Goal: Check status: Check status

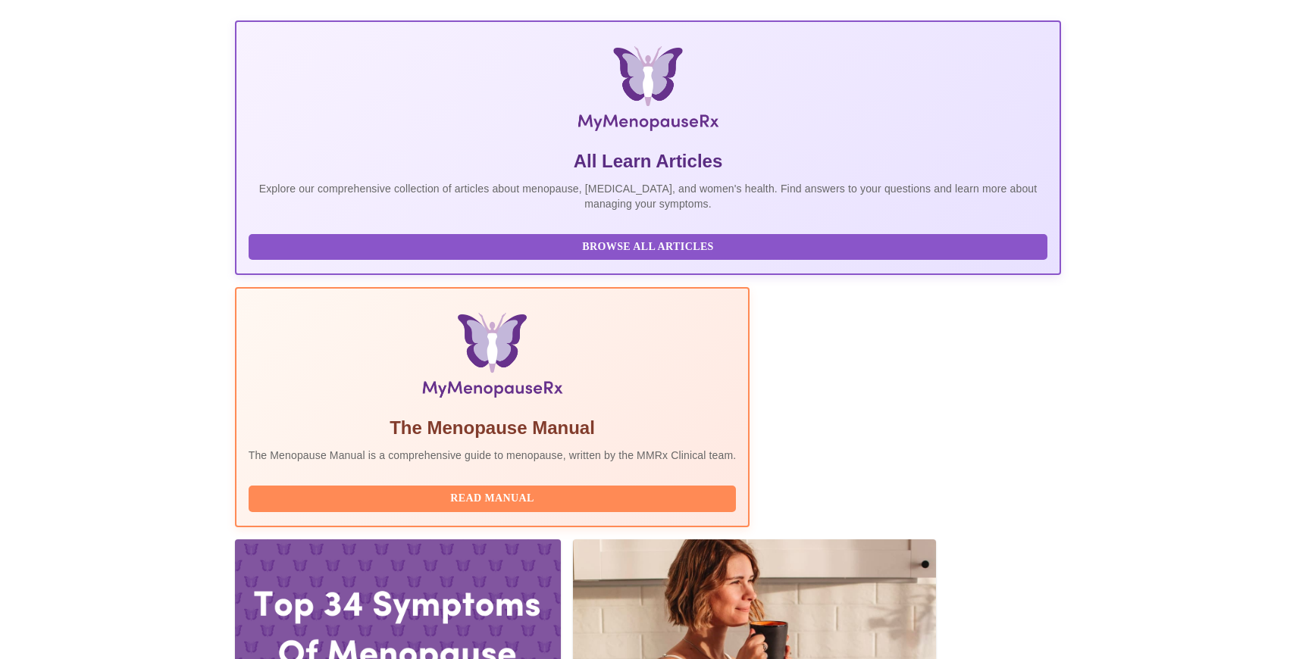
scroll to position [301, 0]
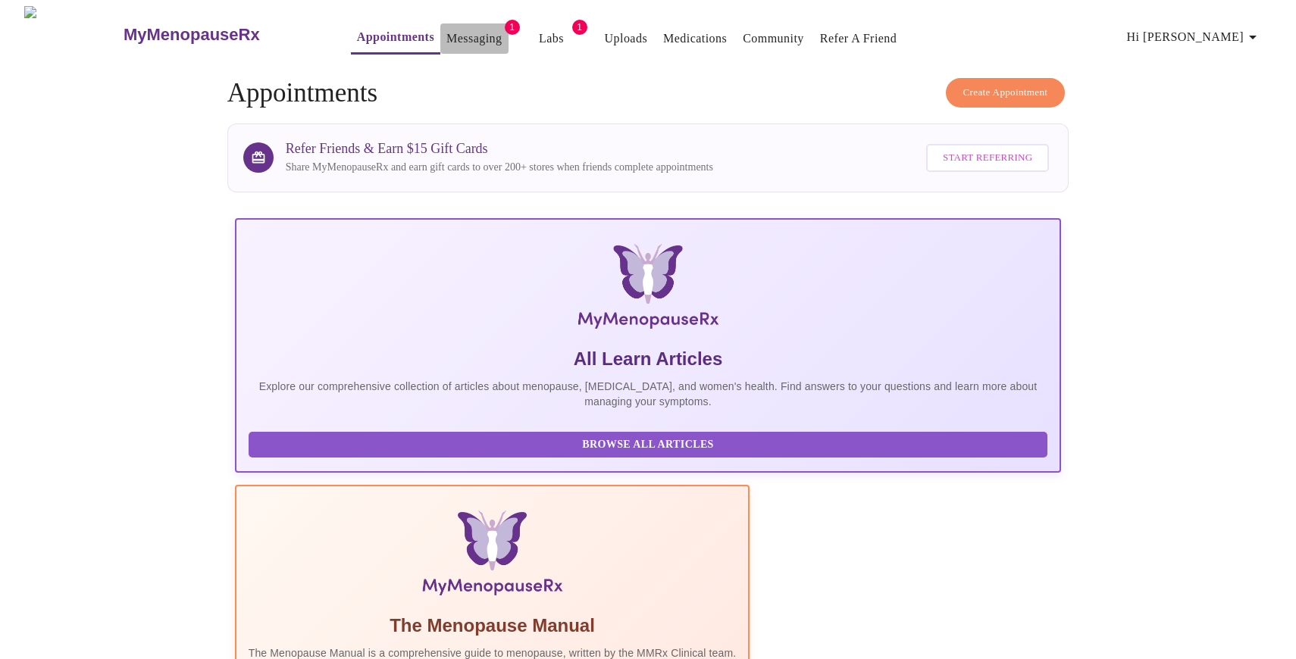
click at [449, 32] on link "Messaging" at bounding box center [473, 38] width 55 height 21
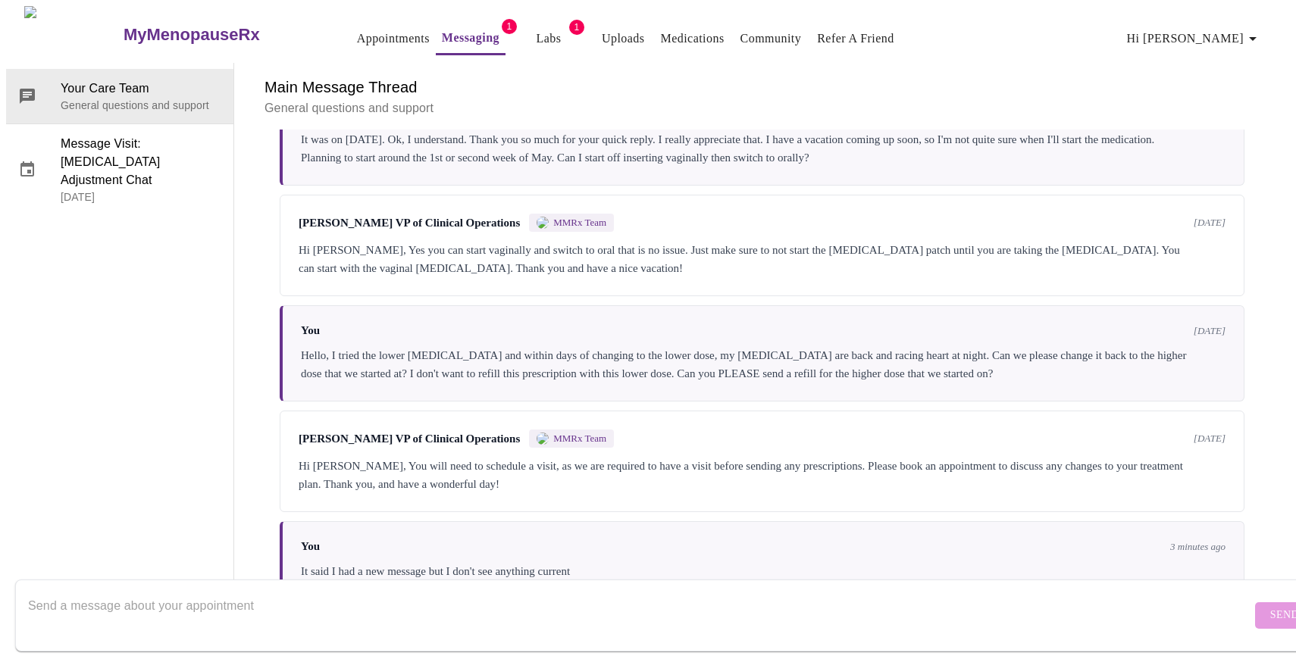
scroll to position [1627, 0]
